Goal: Check status: Check status

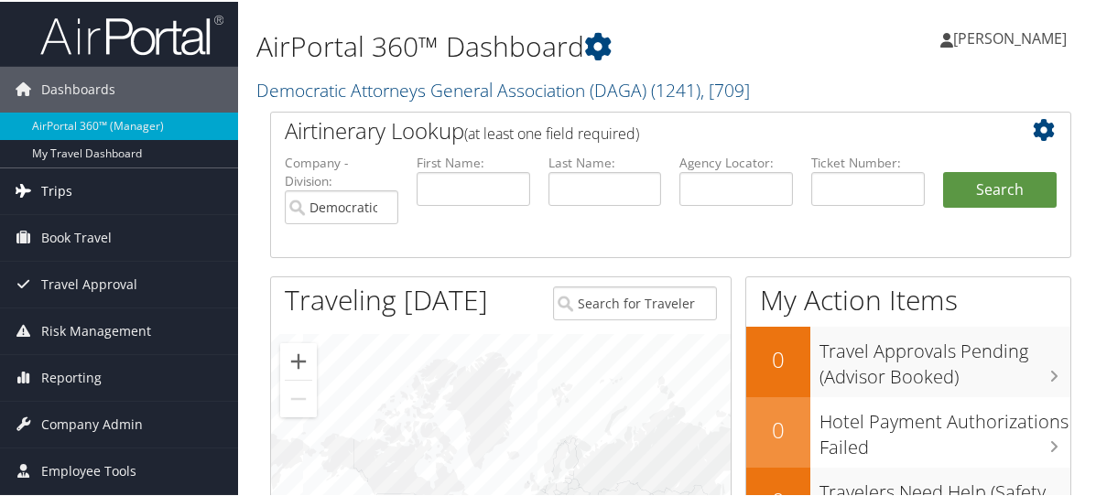
click at [53, 192] on span "Trips" at bounding box center [56, 190] width 31 height 46
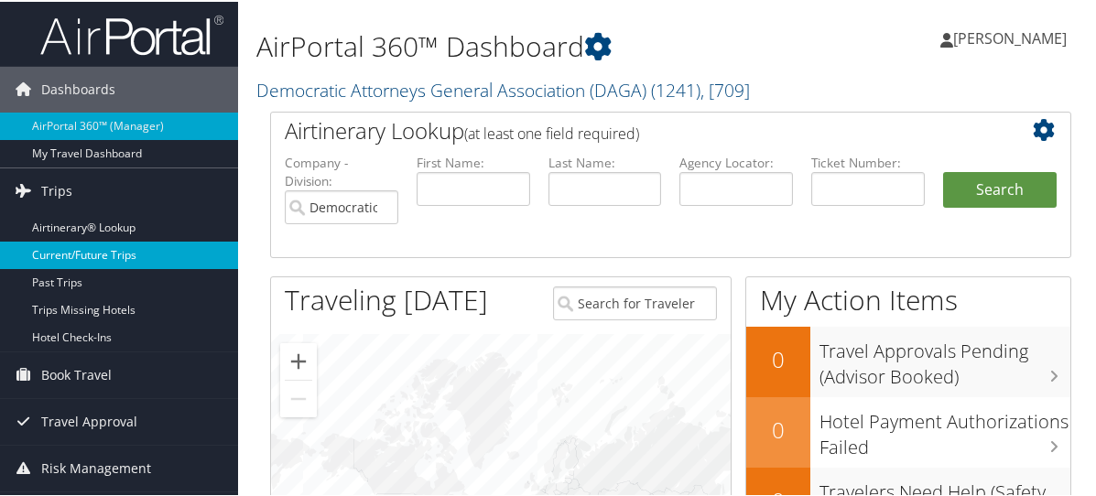
click at [82, 258] on link "Current/Future Trips" at bounding box center [119, 253] width 238 height 27
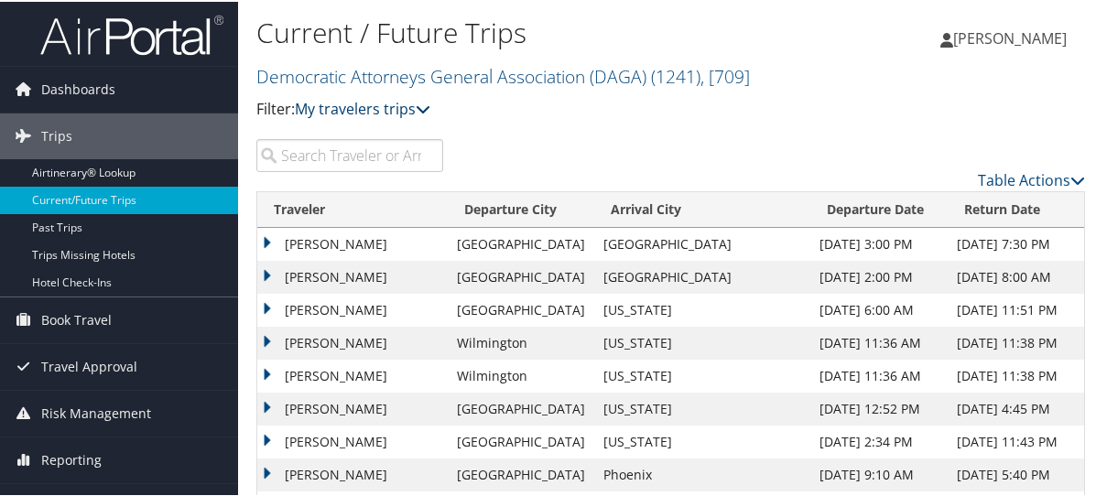
click at [359, 109] on link "My travelers trips" at bounding box center [363, 107] width 136 height 20
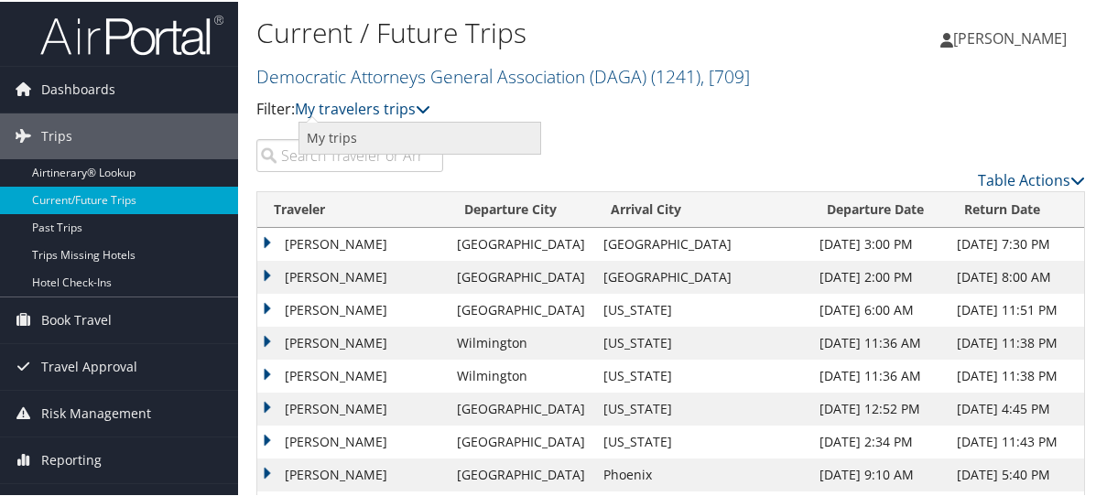
click at [349, 129] on link "My trips" at bounding box center [419, 136] width 241 height 31
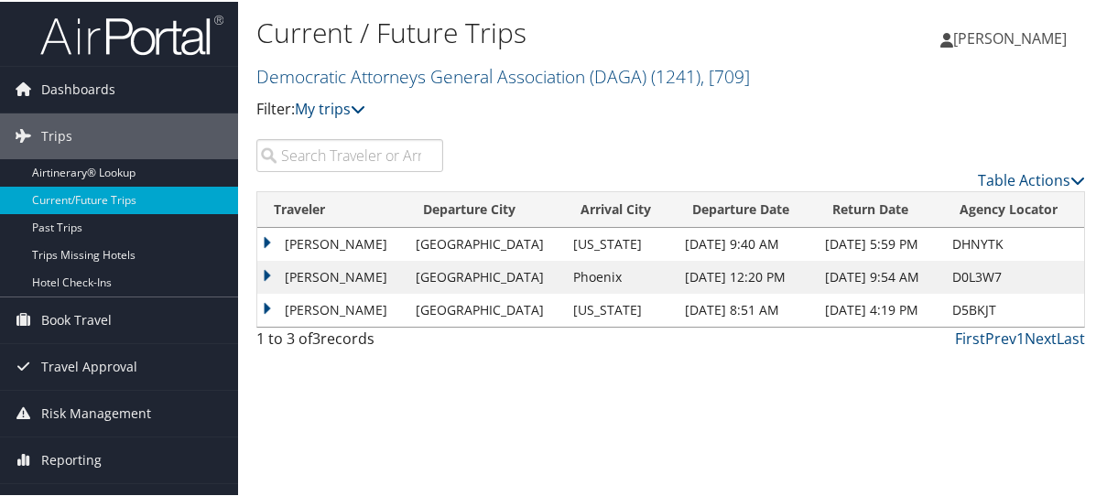
click at [343, 249] on td "[PERSON_NAME]" at bounding box center [331, 242] width 149 height 33
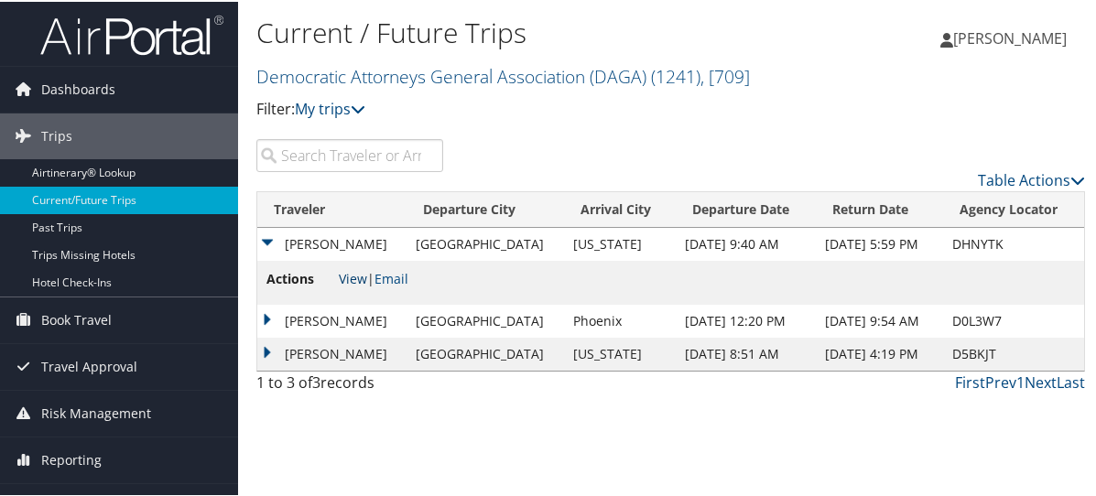
click at [354, 282] on link "View" at bounding box center [353, 276] width 28 height 17
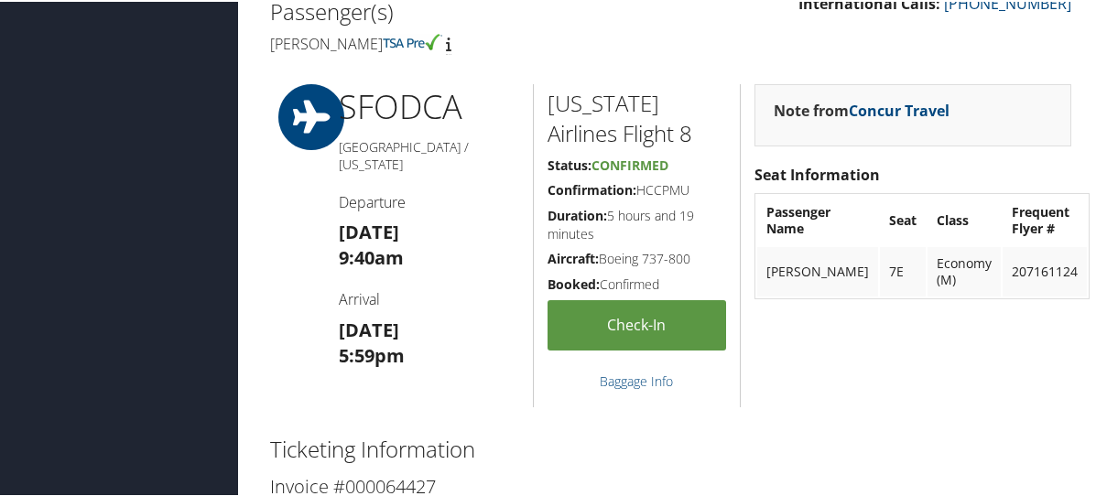
scroll to position [561, 0]
